Goal: Information Seeking & Learning: Understand process/instructions

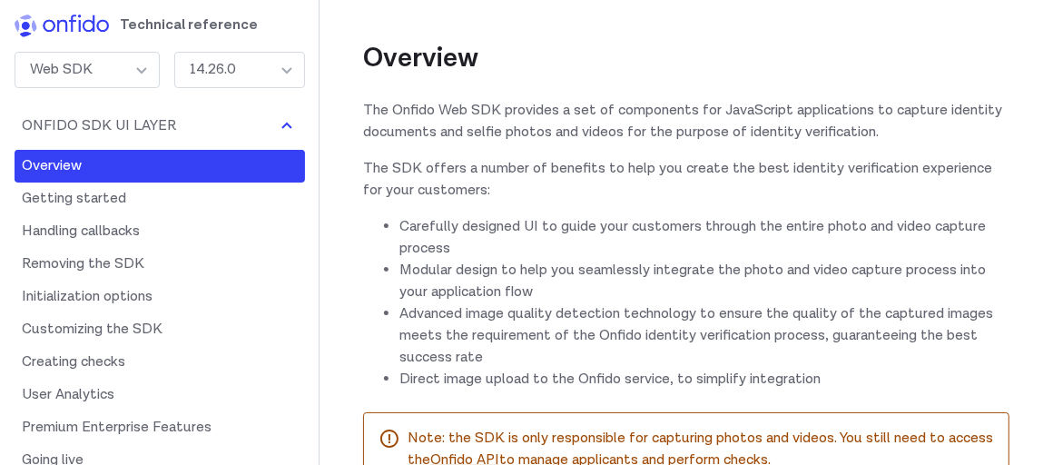
scroll to position [182, 0]
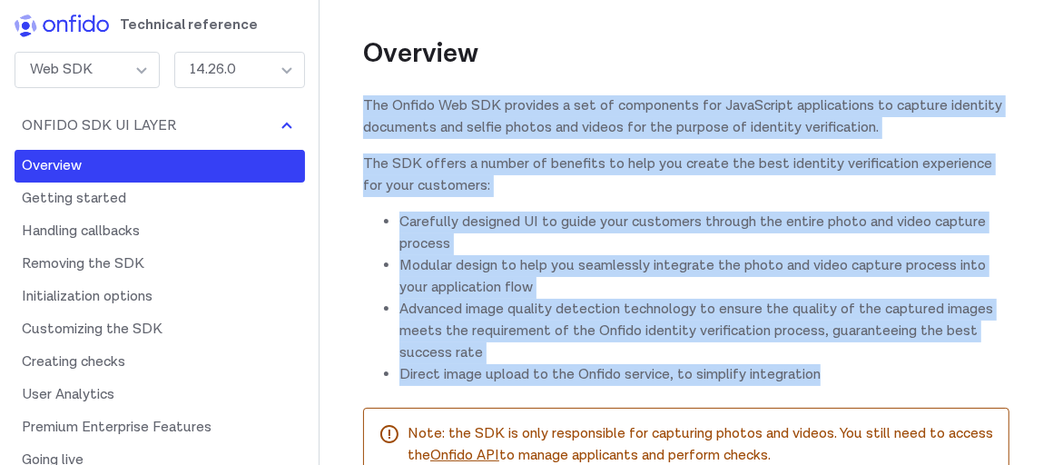
drag, startPoint x: 361, startPoint y: 97, endPoint x: 1013, endPoint y: 374, distance: 708.3
click at [847, 370] on li "Direct image upload to the Onfido service, to simplify integration" at bounding box center [705, 375] width 610 height 22
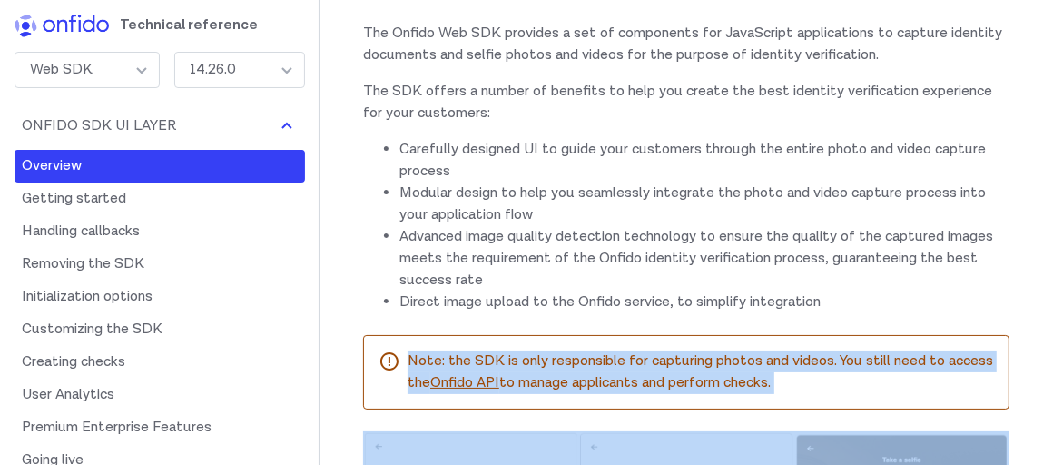
scroll to position [326, 0]
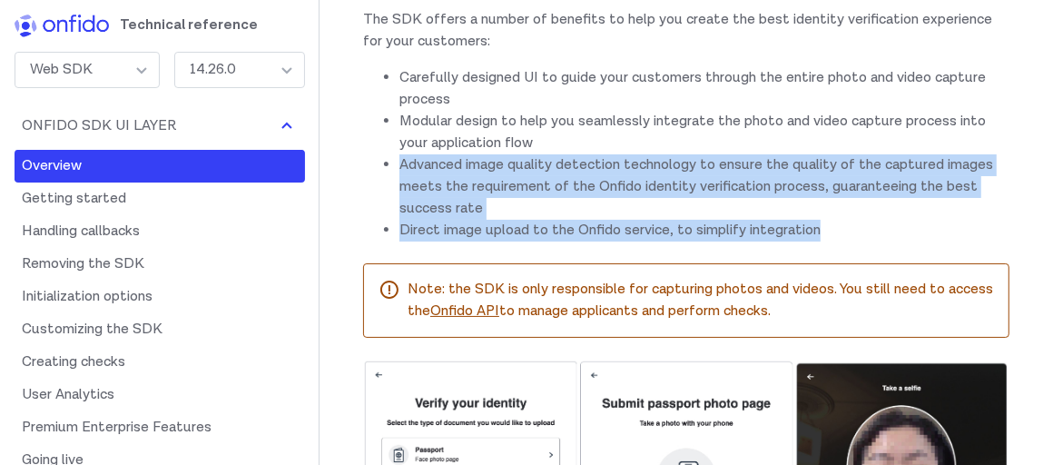
drag, startPoint x: 851, startPoint y: 356, endPoint x: 567, endPoint y: 134, distance: 360.3
click at [567, 134] on ul "Carefully designed UI to guide your customers through the entire photo and vide…" at bounding box center [686, 154] width 646 height 174
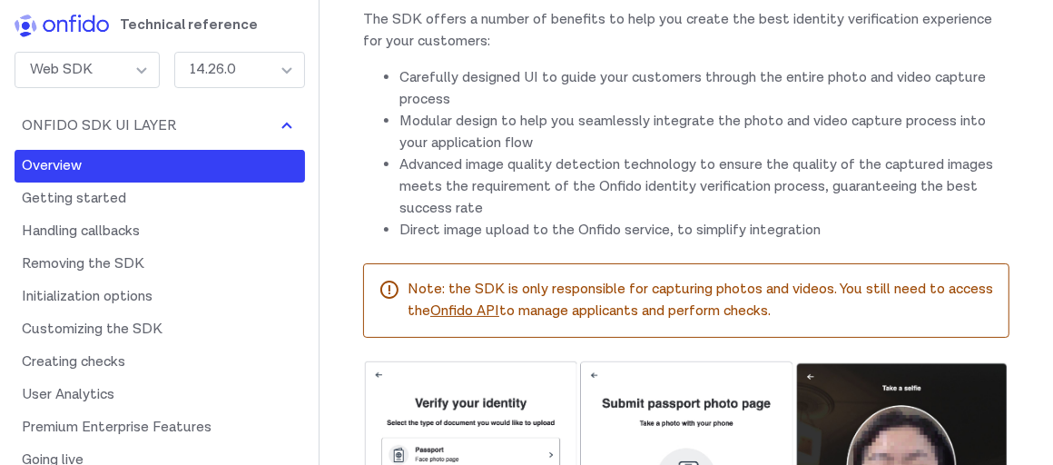
click at [891, 70] on li "Carefully designed UI to guide your customers through the entire photo and vide…" at bounding box center [705, 89] width 610 height 44
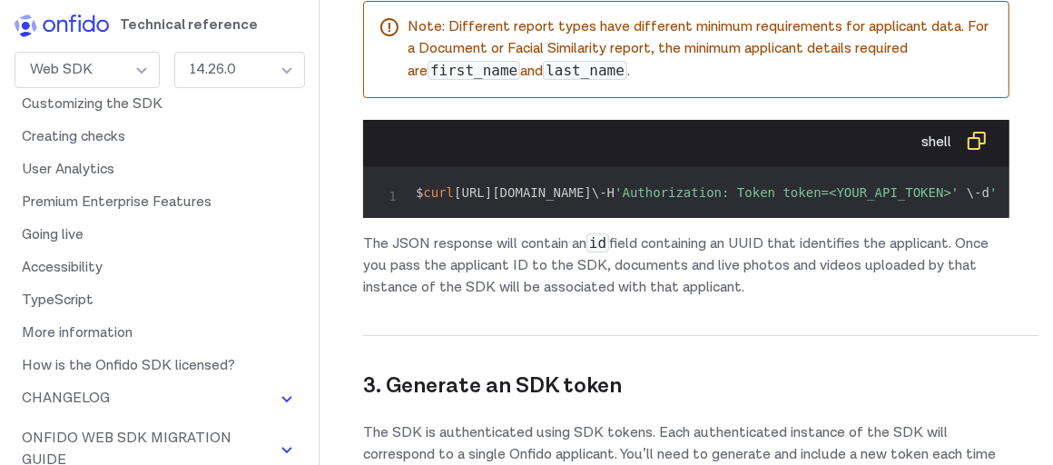
scroll to position [1779, 0]
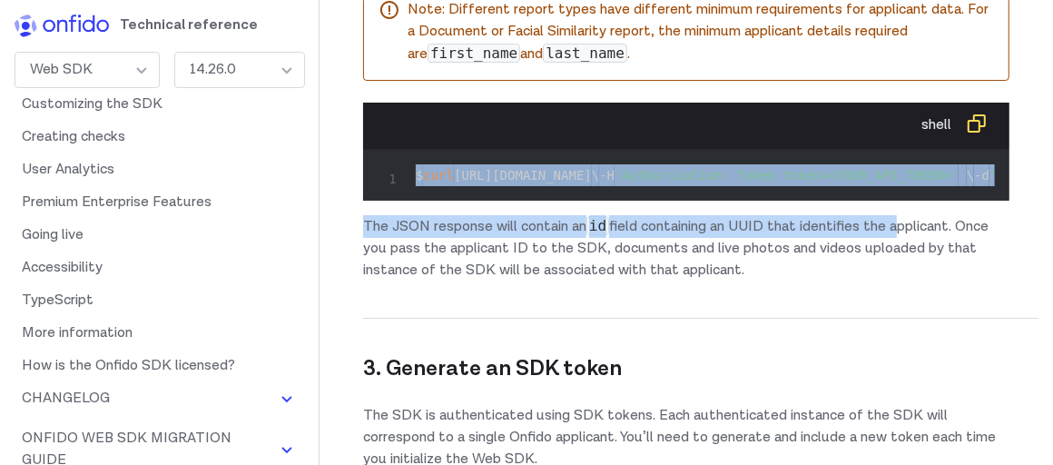
drag, startPoint x: 409, startPoint y: 159, endPoint x: 903, endPoint y: 280, distance: 508.5
click at [903, 280] on div "2. Create an applicant To create an applicant from your backend server, make re…" at bounding box center [686, 56] width 646 height 450
click at [906, 186] on pre "$ curl [URL][DOMAIN_NAME] \ -H 'Authorization: Token token=<YOUR_API_TOKEN>' \ …" at bounding box center [686, 175] width 617 height 22
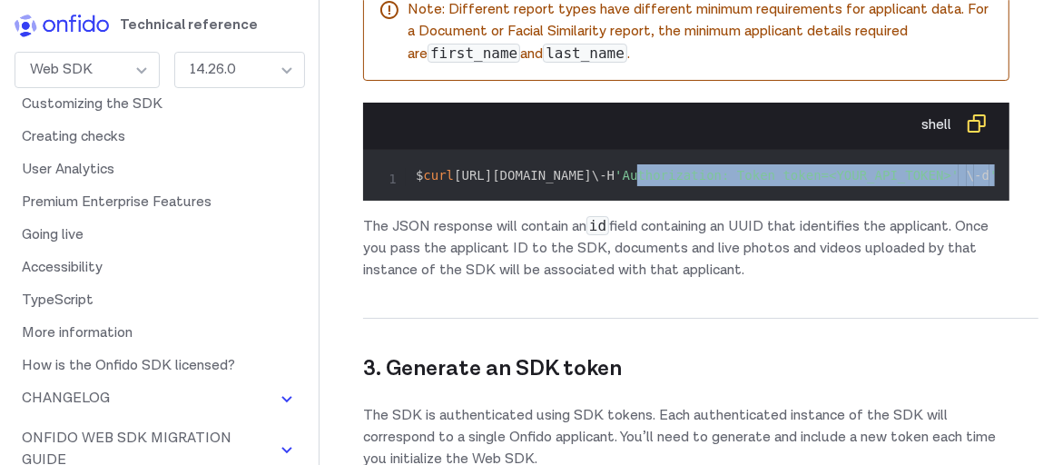
drag, startPoint x: 882, startPoint y: 222, endPoint x: 486, endPoint y: 197, distance: 396.7
click at [486, 186] on pre "$ curl [URL][DOMAIN_NAME] \ -H 'Authorization: Token token=<YOUR_API_TOKEN>' \ …" at bounding box center [686, 175] width 617 height 22
click at [829, 201] on div "$ curl [URL][DOMAIN_NAME] \ -H 'Authorization: Token token=<YOUR_API_TOKEN>' \ …" at bounding box center [686, 175] width 646 height 51
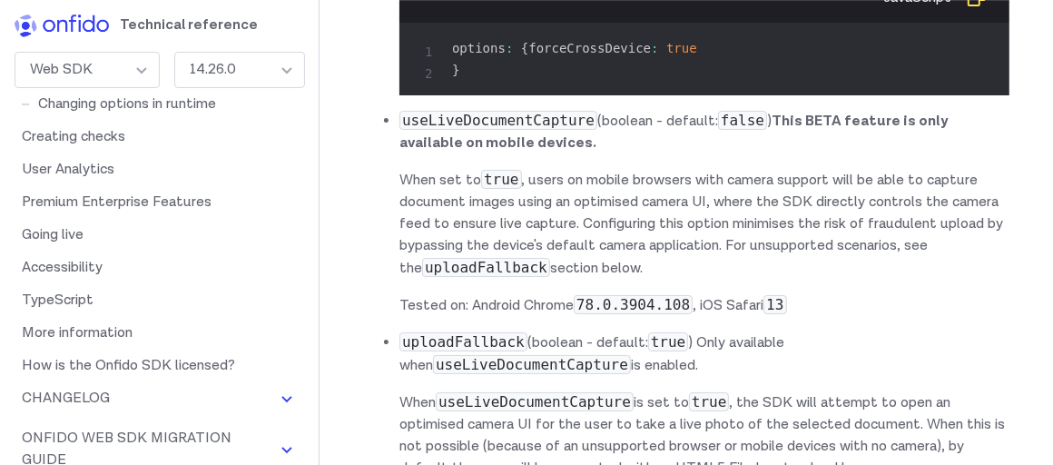
scroll to position [19393, 0]
